Goal: Task Accomplishment & Management: Use online tool/utility

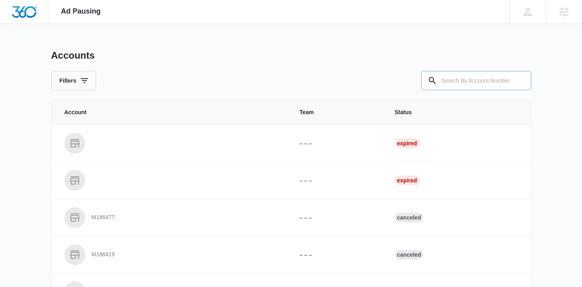
click at [452, 80] on input "text" at bounding box center [476, 80] width 110 height 19
type input "m324563"
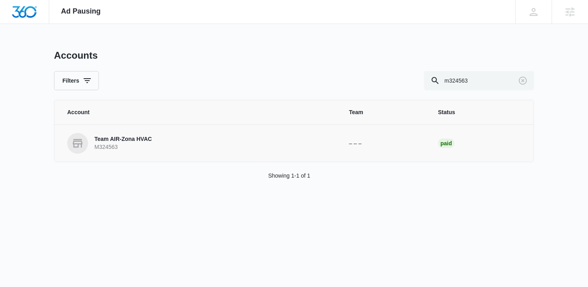
click at [136, 138] on p "Team AIR-Zona HVAC" at bounding box center [123, 140] width 58 height 8
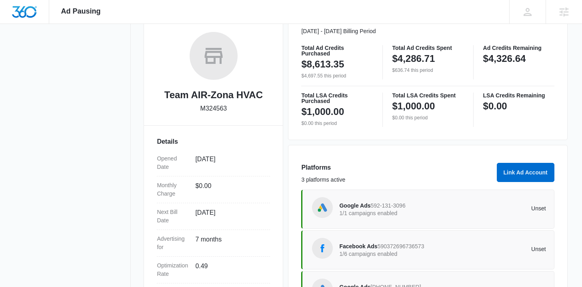
scroll to position [194, 0]
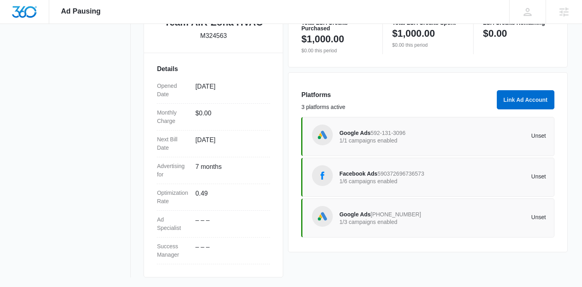
click at [357, 174] on span "Facebook Ads" at bounding box center [358, 174] width 38 height 6
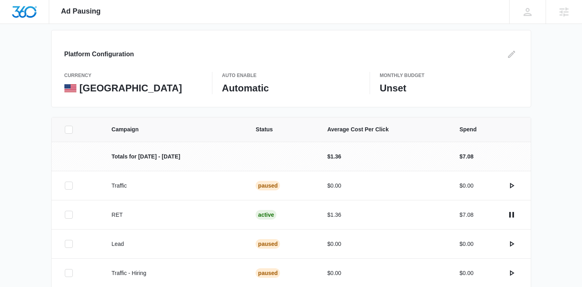
scroll to position [173, 0]
